Goal: Navigation & Orientation: Find specific page/section

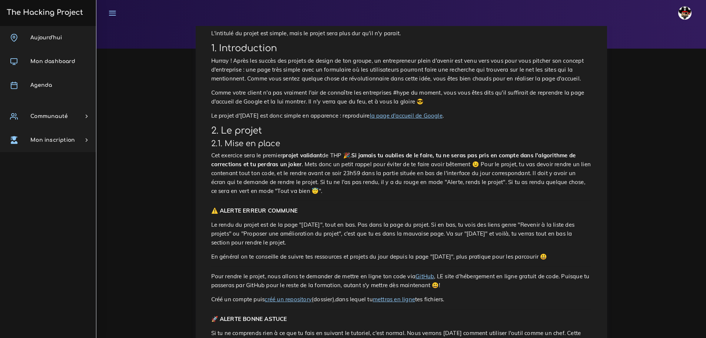
scroll to position [222, 0]
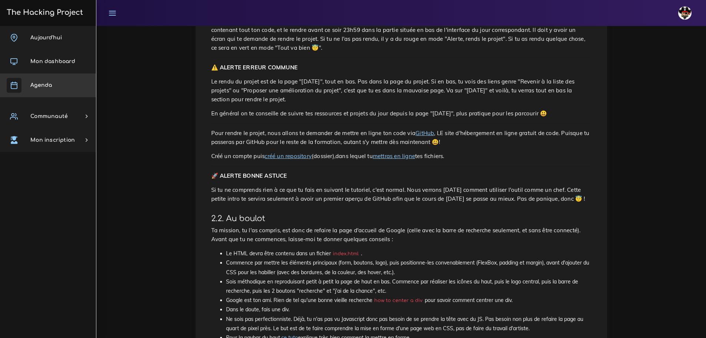
click at [49, 76] on link "Agenda" at bounding box center [48, 85] width 96 height 24
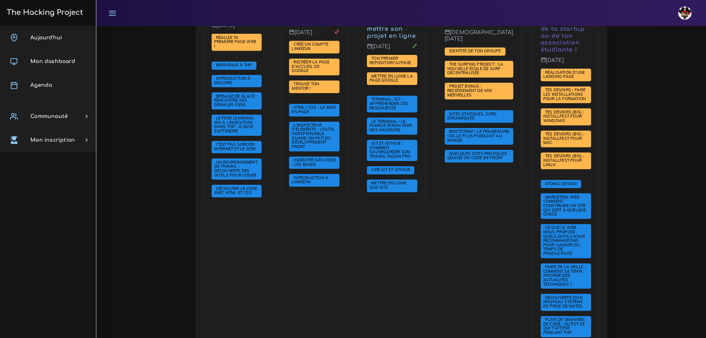
scroll to position [185, 0]
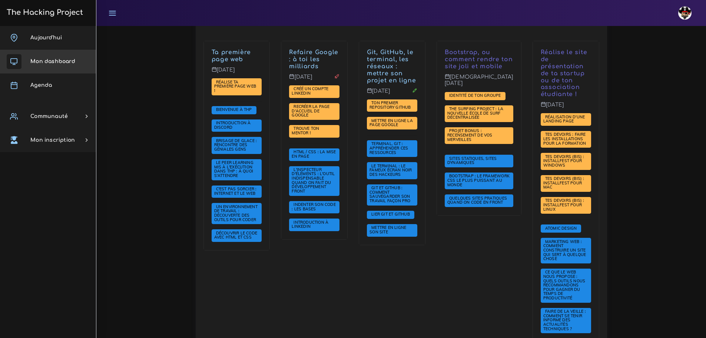
click at [53, 63] on span "Mon dashboard" at bounding box center [52, 62] width 45 height 6
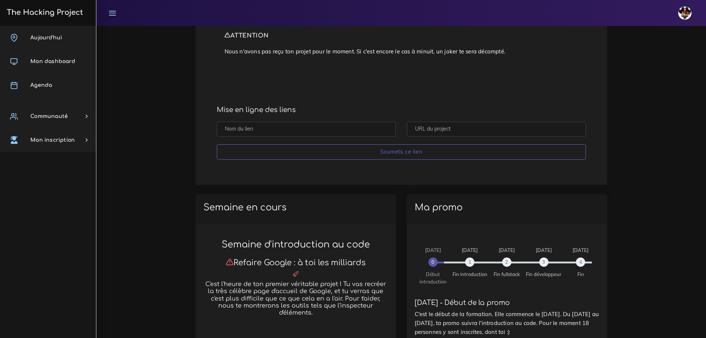
scroll to position [519, 0]
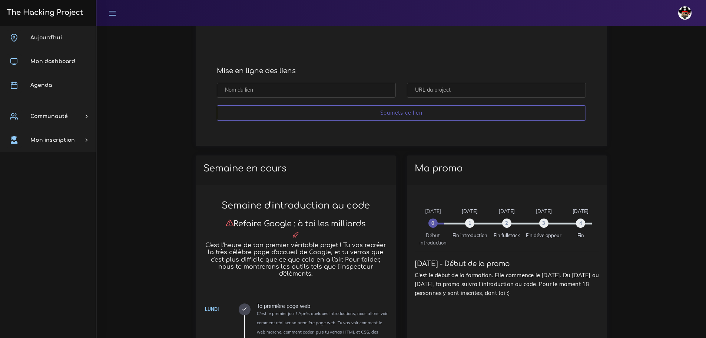
click at [296, 94] on input "text" at bounding box center [306, 90] width 179 height 15
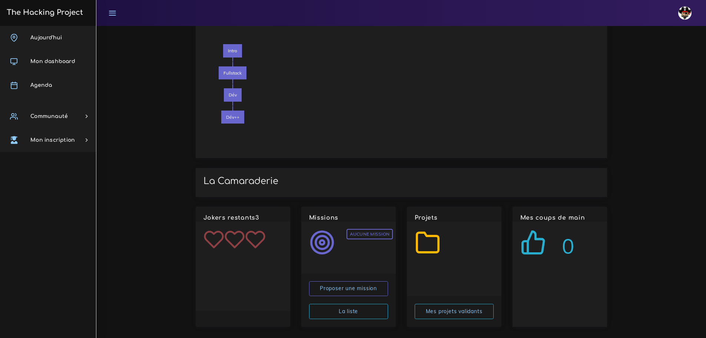
scroll to position [1166, 0]
click at [450, 304] on link "Mes projets validants" at bounding box center [454, 310] width 79 height 15
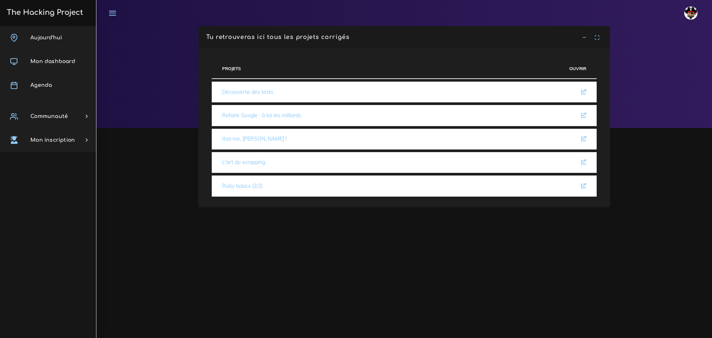
click at [325, 111] on td "Refaire Google : à toi les milliards" at bounding box center [351, 115] width 279 height 21
click at [583, 115] on icon at bounding box center [583, 115] width 5 height 5
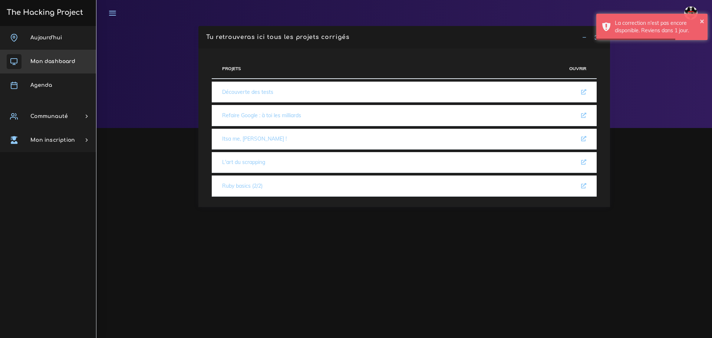
click at [51, 66] on link "Mon dashboard" at bounding box center [48, 62] width 96 height 24
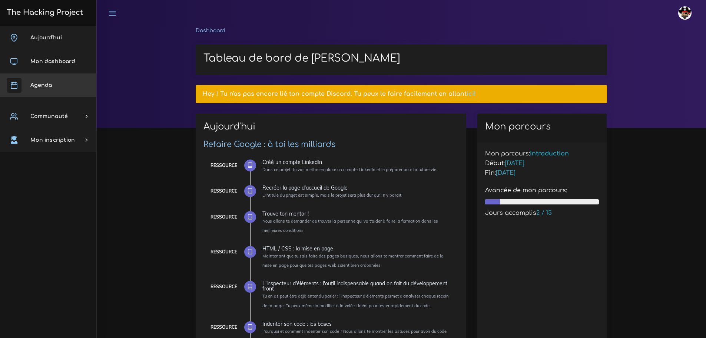
click at [66, 86] on link "Agenda" at bounding box center [48, 85] width 96 height 24
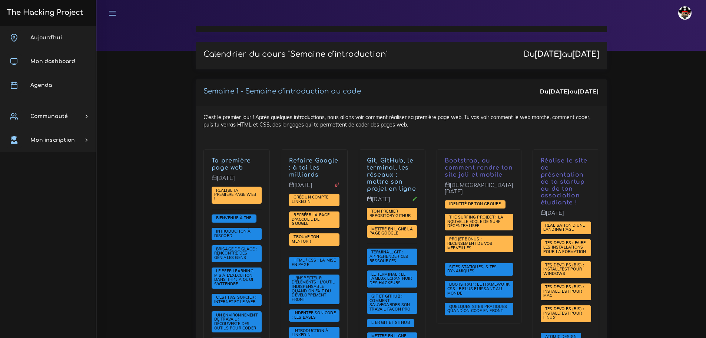
scroll to position [111, 0]
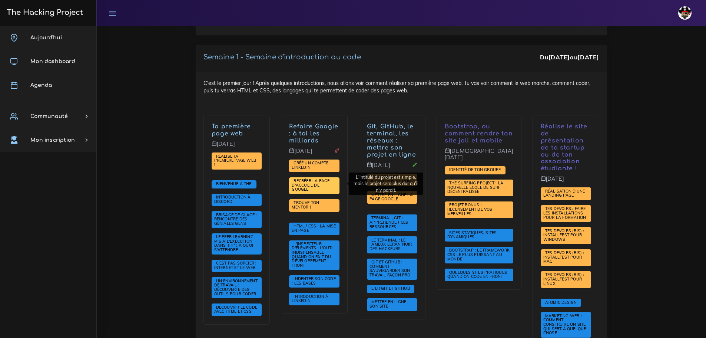
click at [329, 182] on span "Recréer la page d'accueil de Google" at bounding box center [311, 185] width 38 height 14
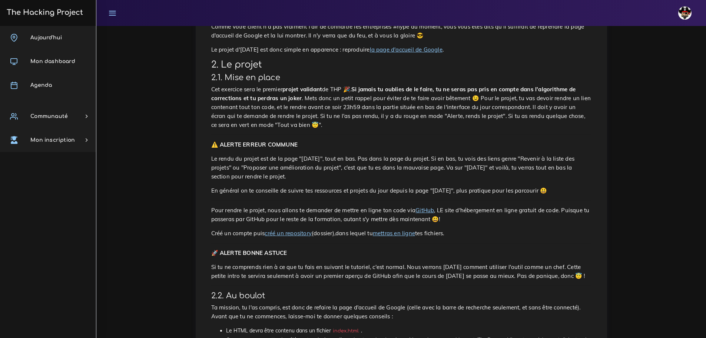
scroll to position [148, 0]
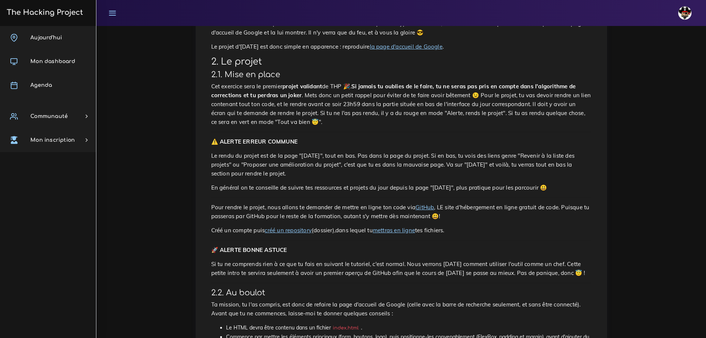
click at [425, 205] on link "GitHub" at bounding box center [424, 206] width 19 height 7
click at [391, 231] on link "mettras en ligne" at bounding box center [394, 229] width 42 height 7
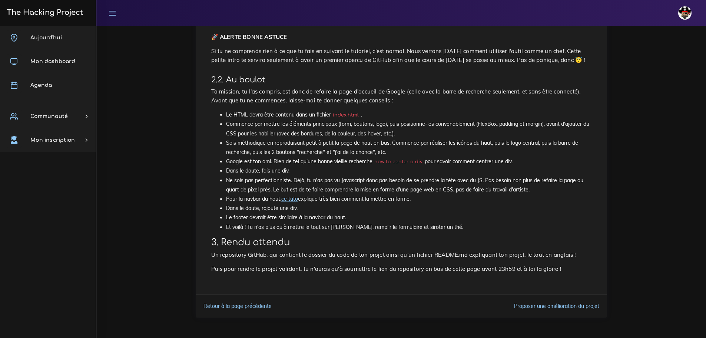
scroll to position [362, 0]
